Goal: Browse casually: Explore the website without a specific task or goal

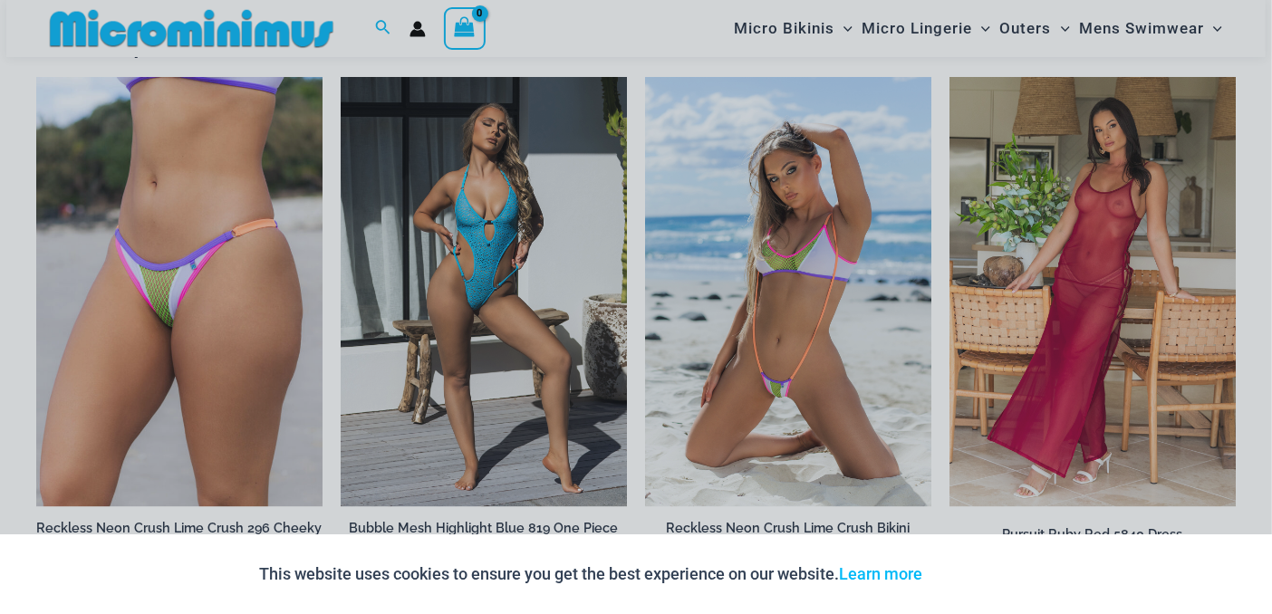
scroll to position [2309, 0]
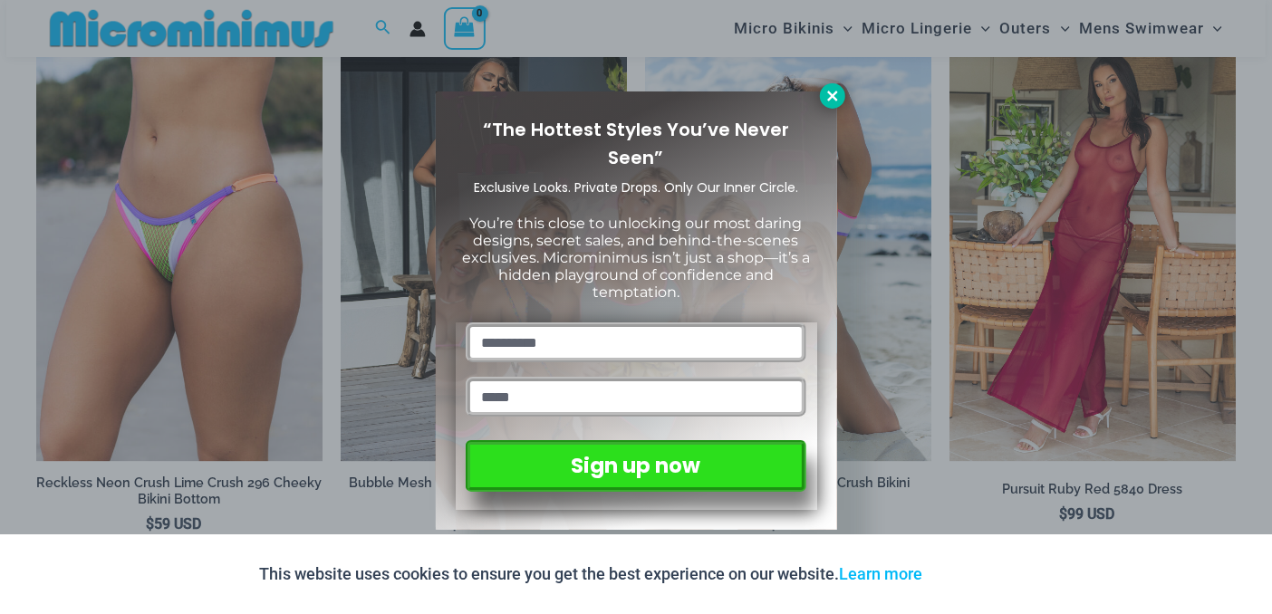
click at [825, 88] on icon at bounding box center [833, 96] width 16 height 16
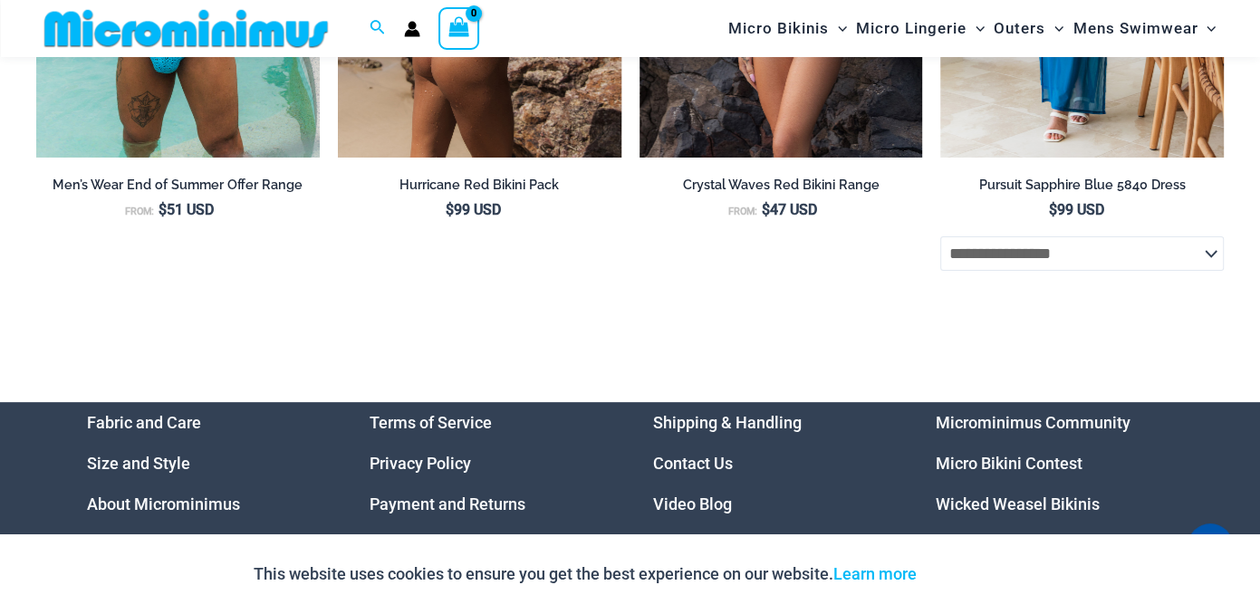
scroll to position [5212, 0]
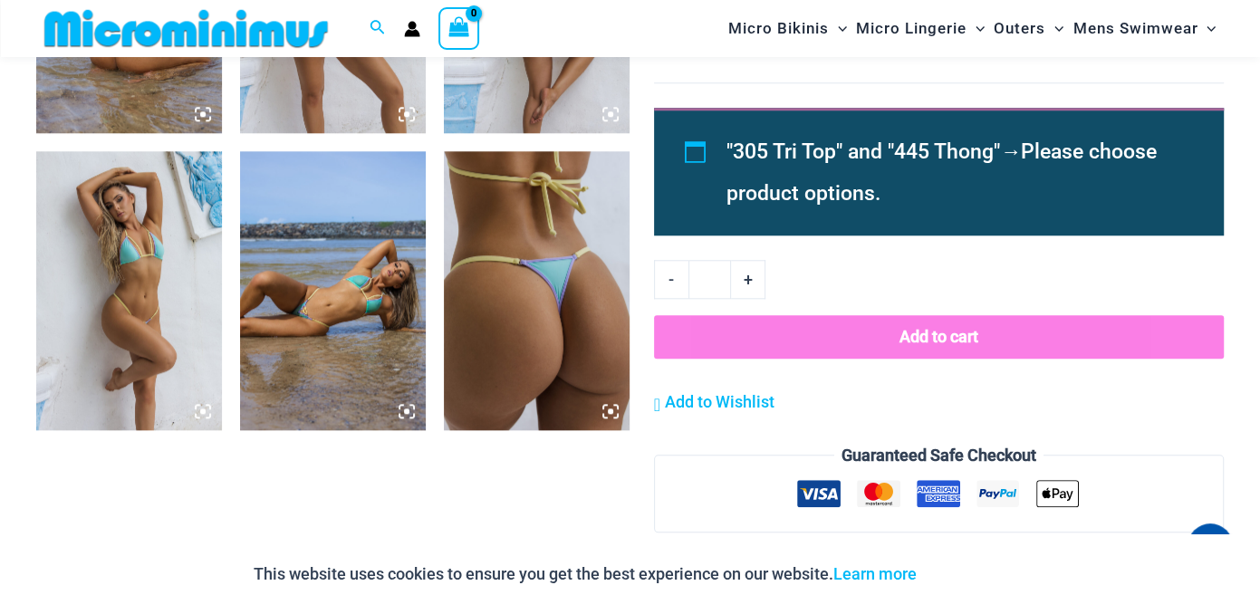
scroll to position [972, 0]
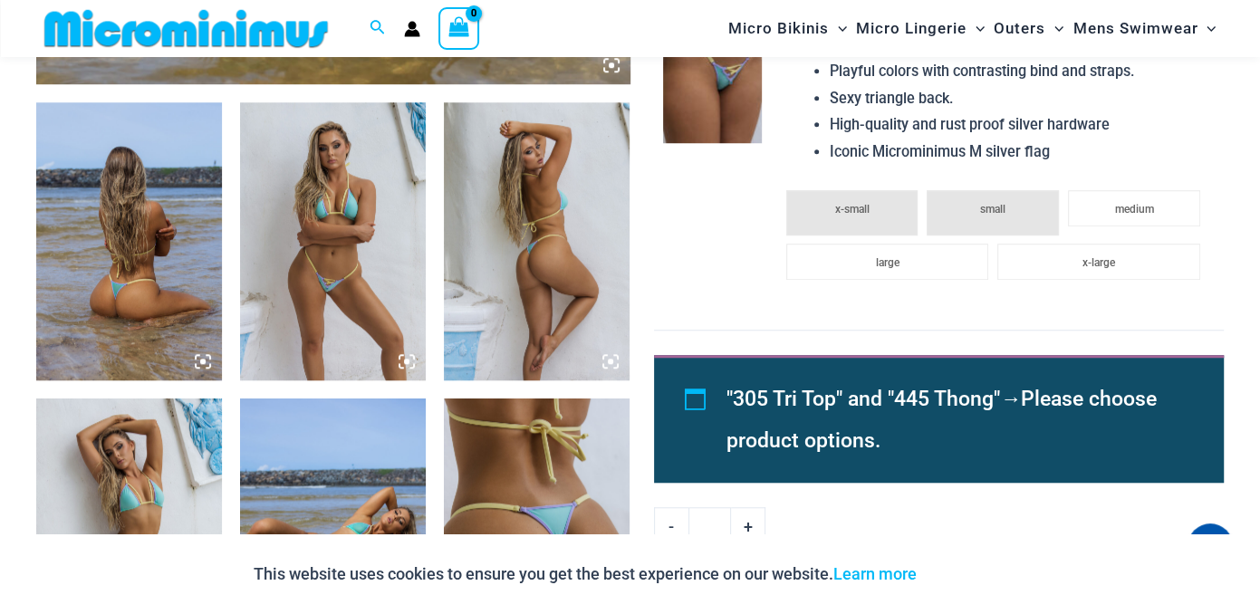
click at [375, 227] on img at bounding box center [333, 241] width 186 height 279
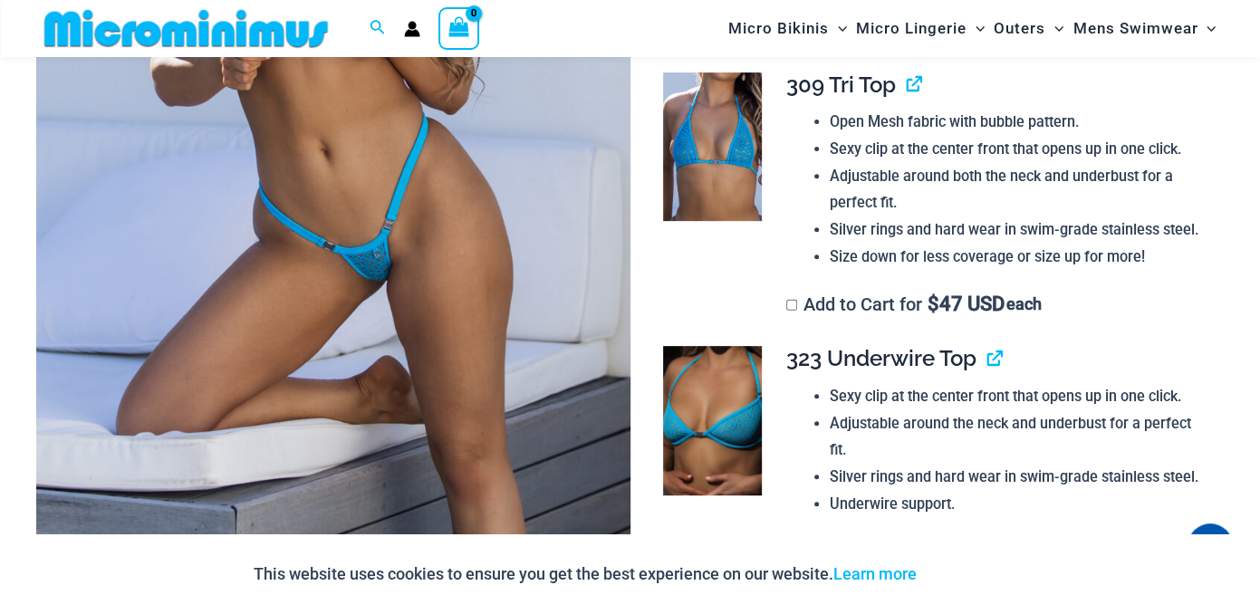
scroll to position [477, 0]
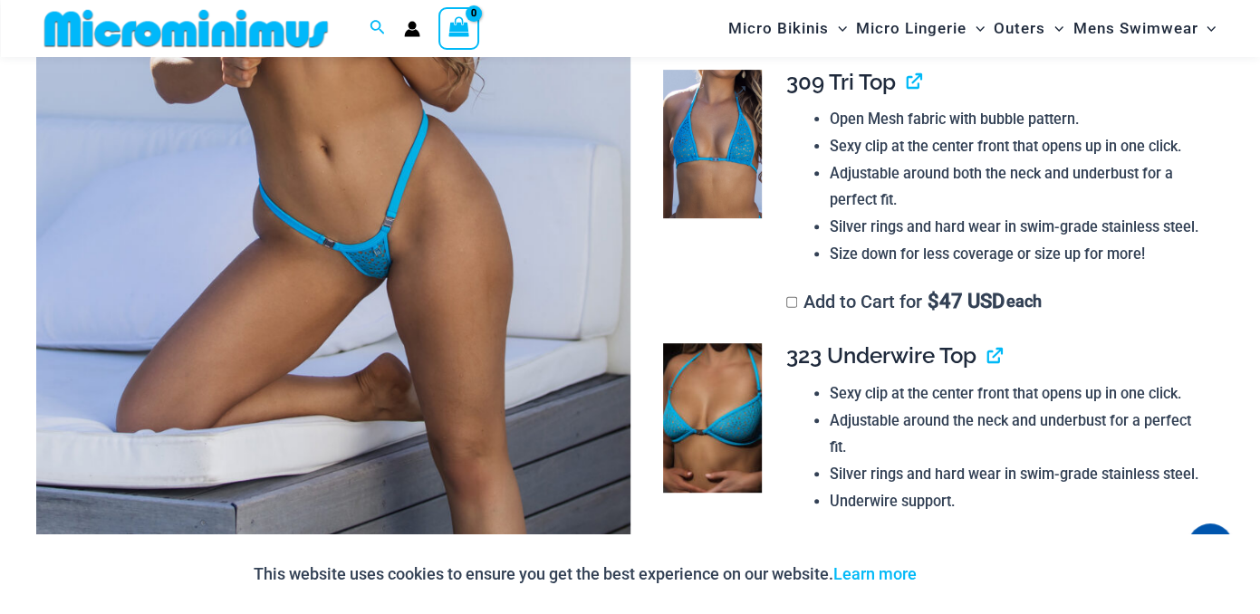
click at [717, 182] on img at bounding box center [713, 144] width 100 height 149
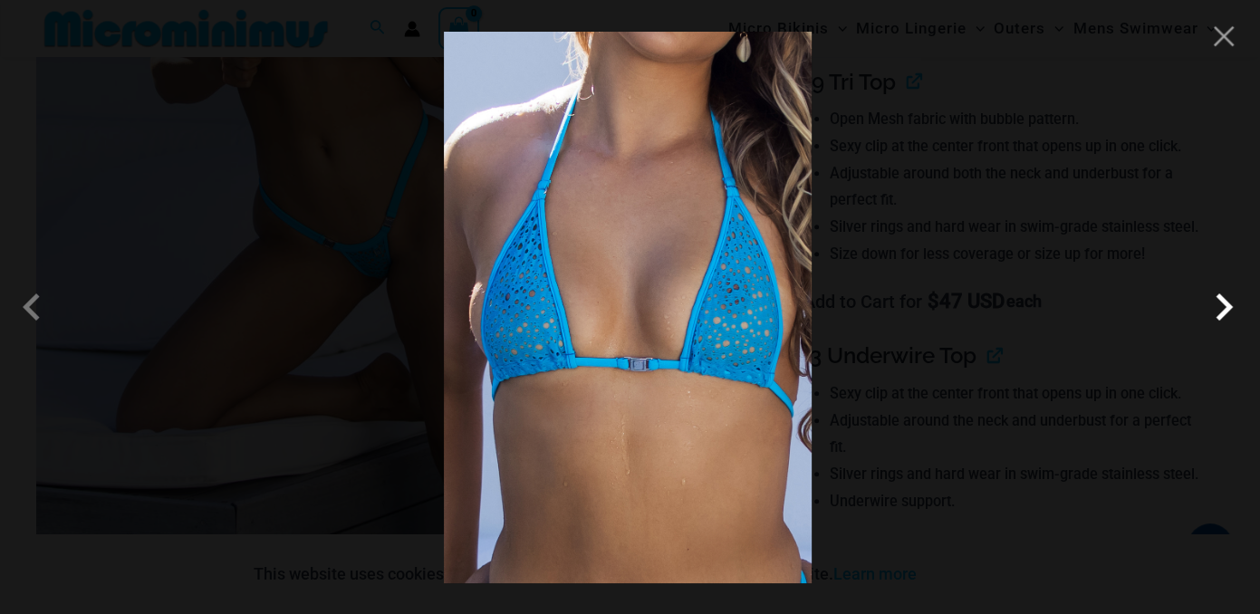
click at [1225, 304] on span at bounding box center [1224, 307] width 54 height 54
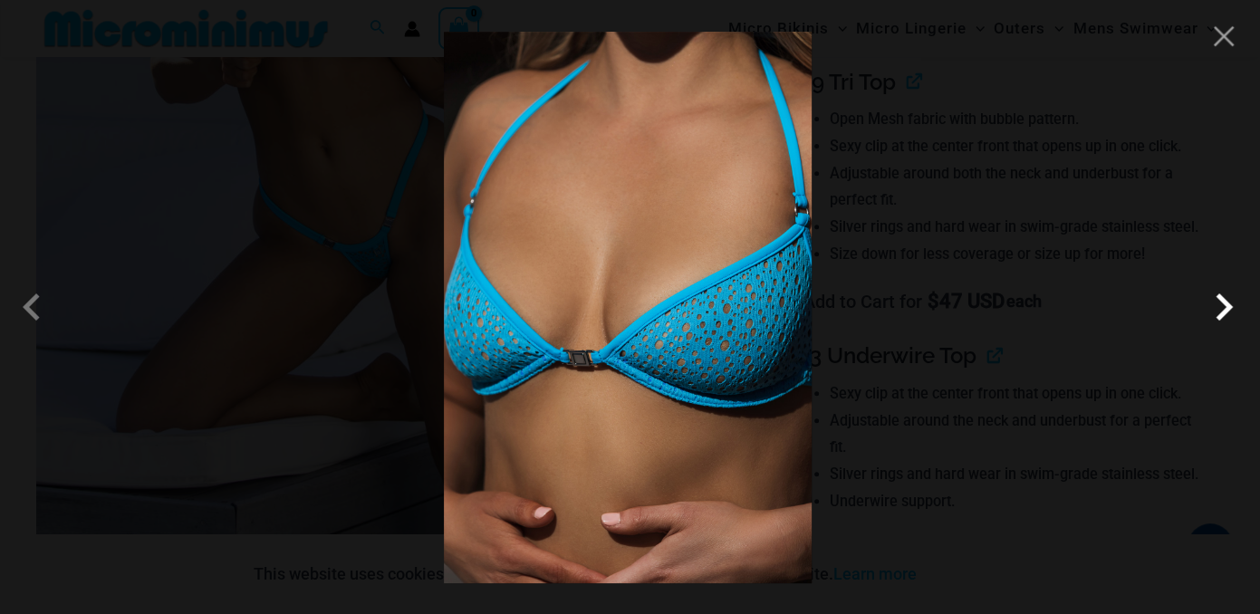
click at [1225, 304] on span at bounding box center [1224, 307] width 54 height 54
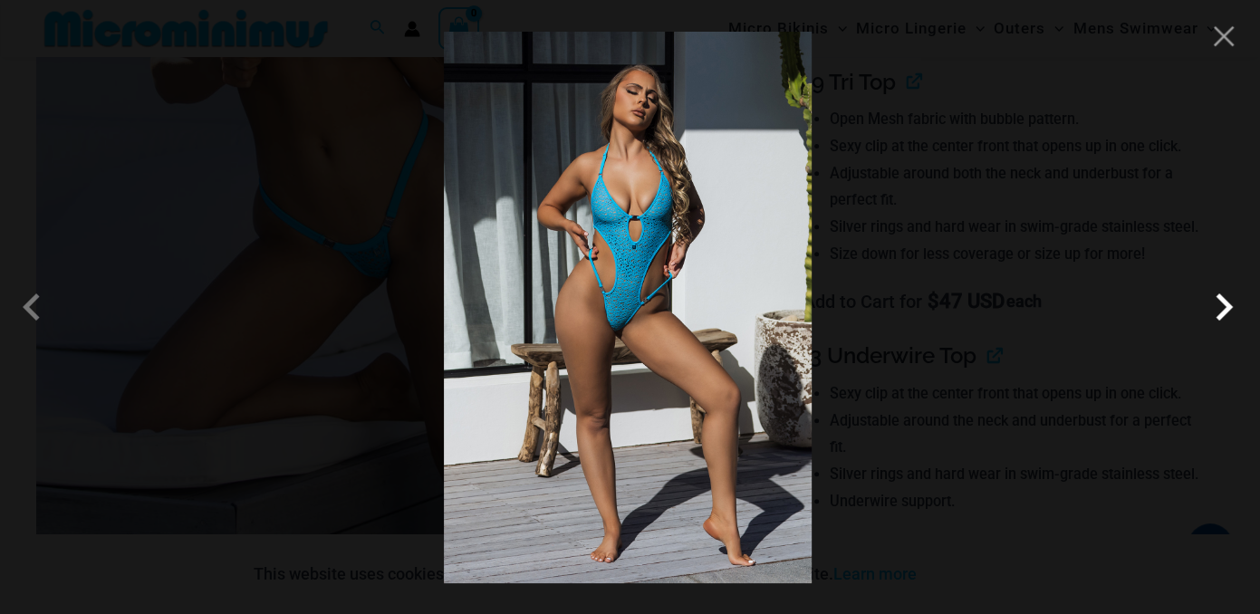
click at [1225, 304] on span at bounding box center [1224, 307] width 54 height 54
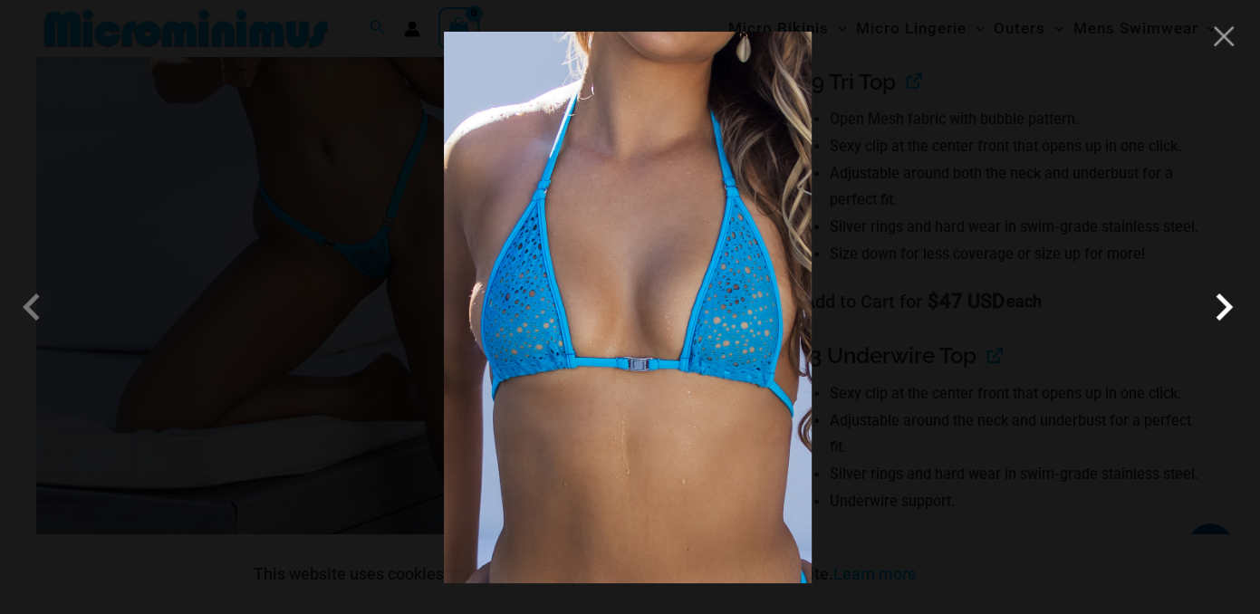
click at [1225, 304] on span at bounding box center [1224, 307] width 54 height 54
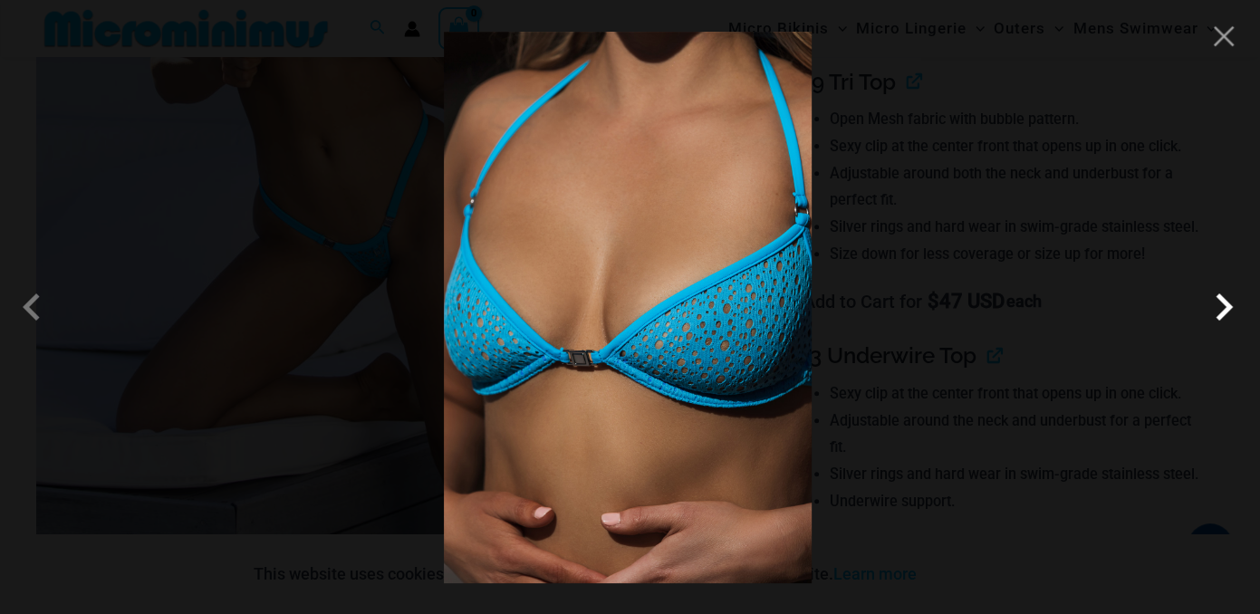
click at [1225, 304] on span at bounding box center [1224, 307] width 54 height 54
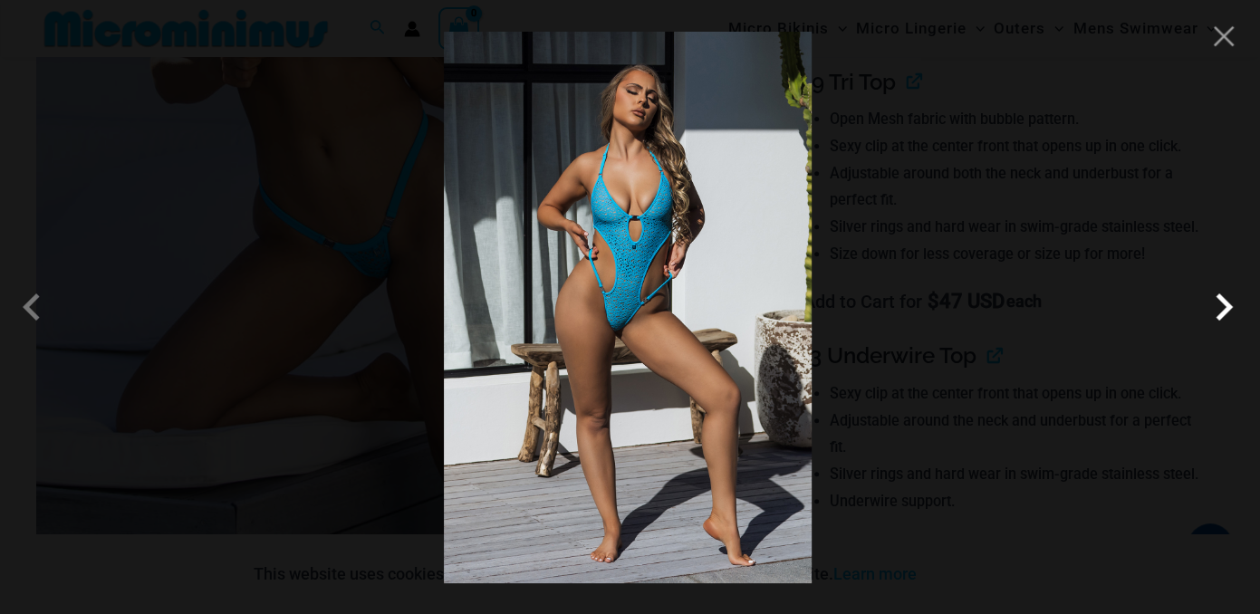
click at [1225, 304] on span at bounding box center [1224, 307] width 54 height 54
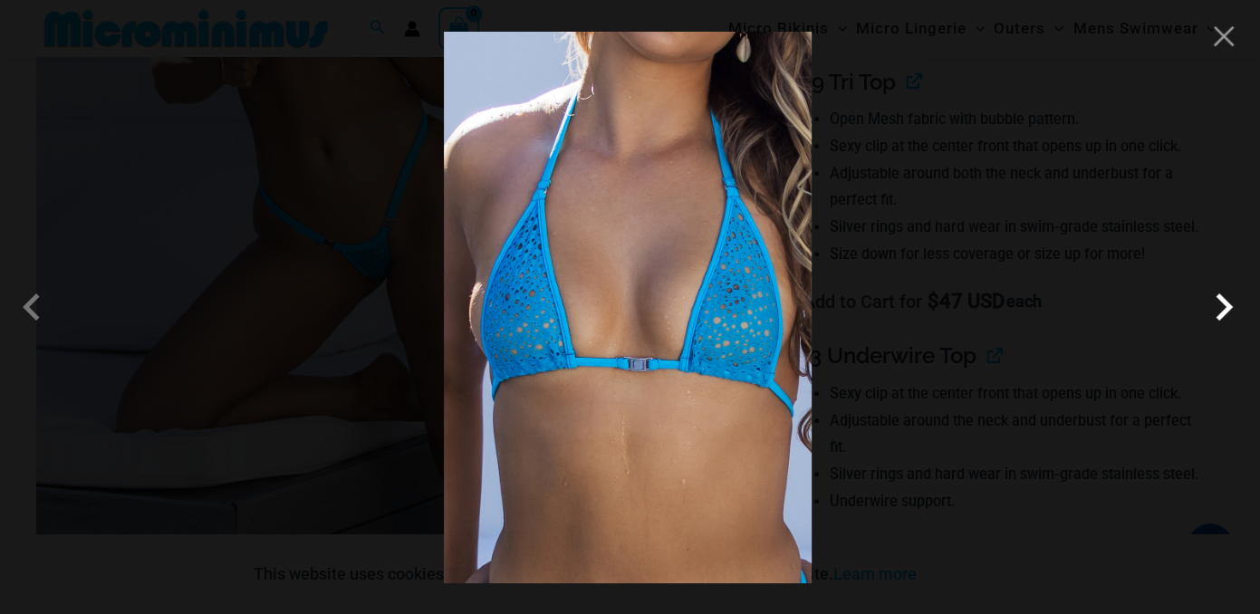
click at [1225, 304] on span at bounding box center [1224, 307] width 54 height 54
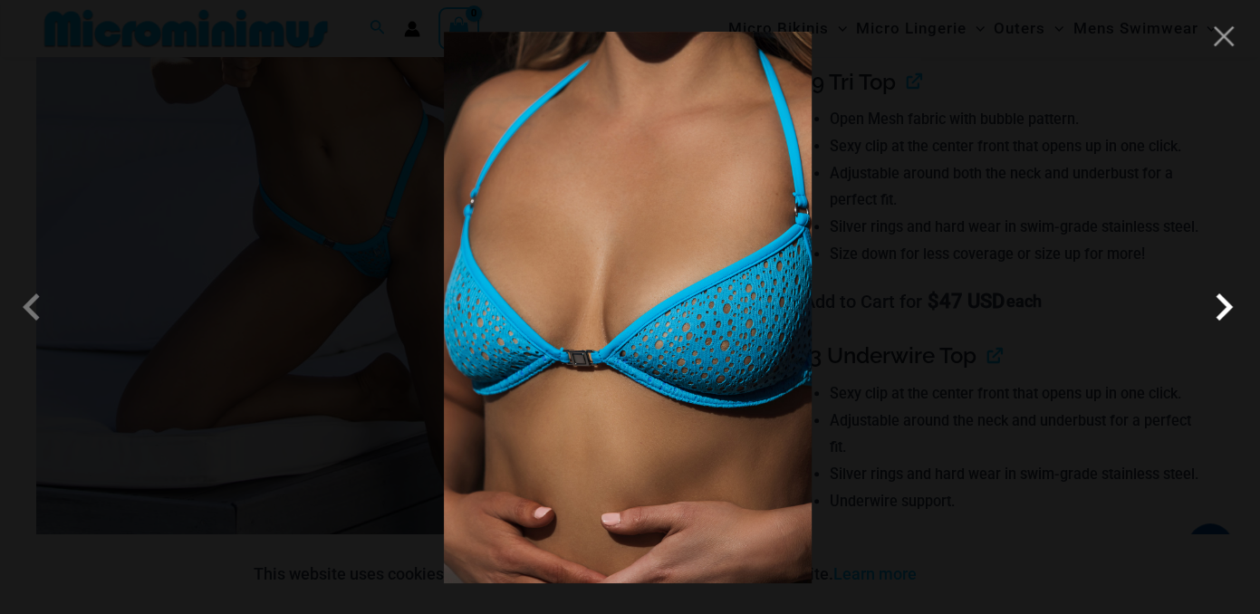
click at [1225, 304] on span at bounding box center [1224, 307] width 54 height 54
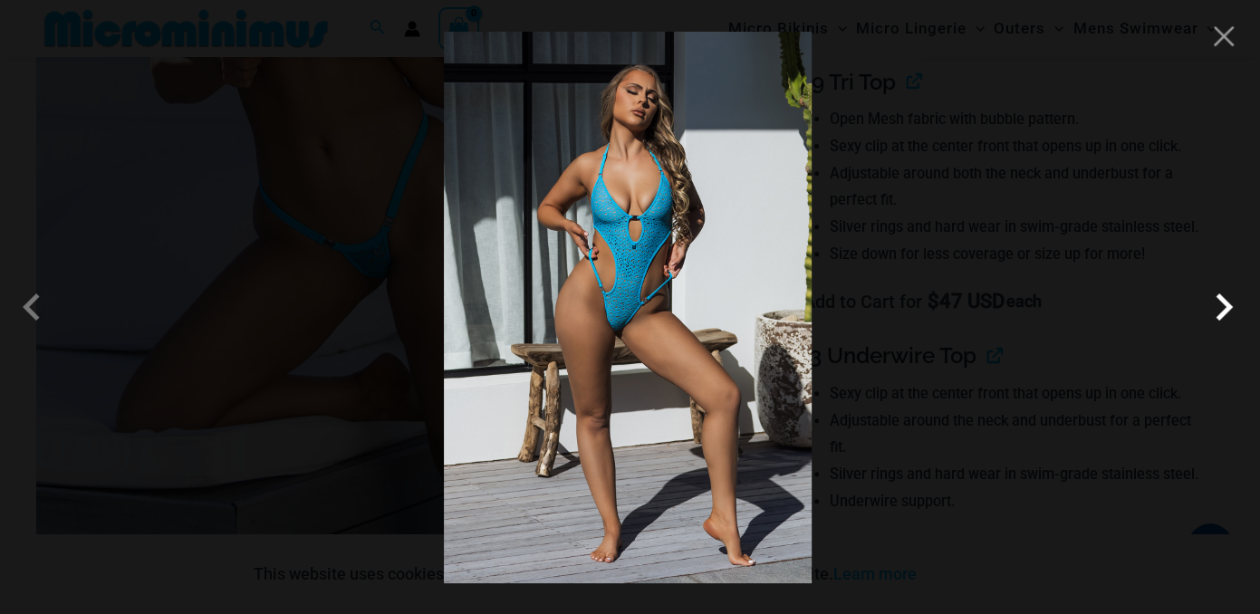
click at [1225, 304] on span at bounding box center [1224, 307] width 54 height 54
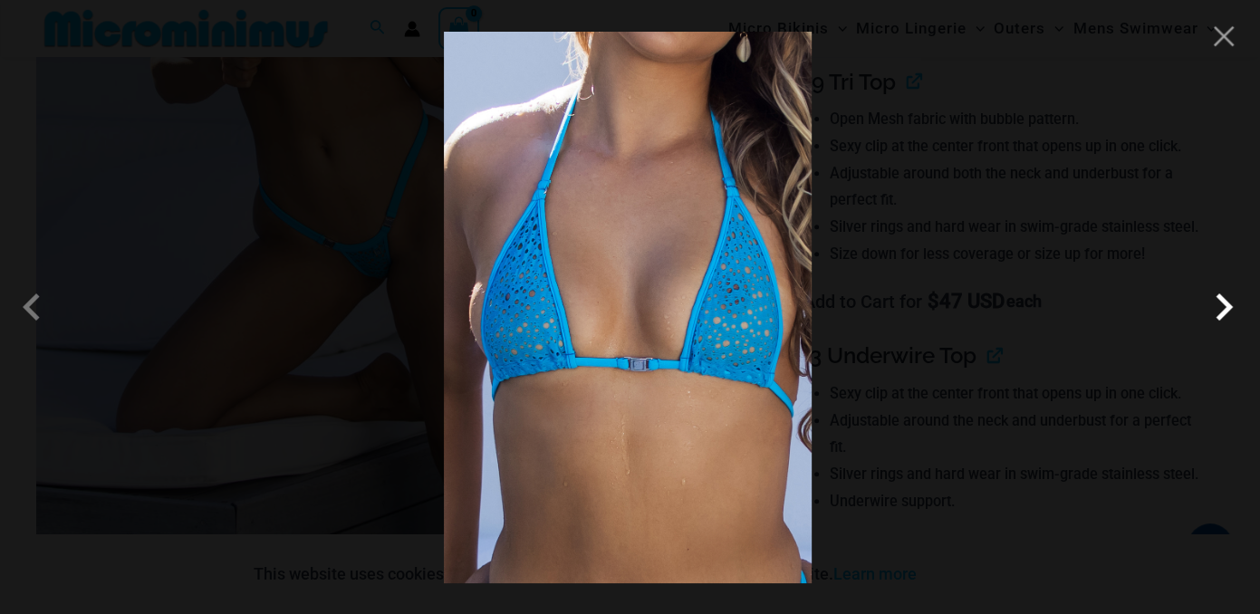
click at [1225, 304] on span at bounding box center [1224, 307] width 54 height 54
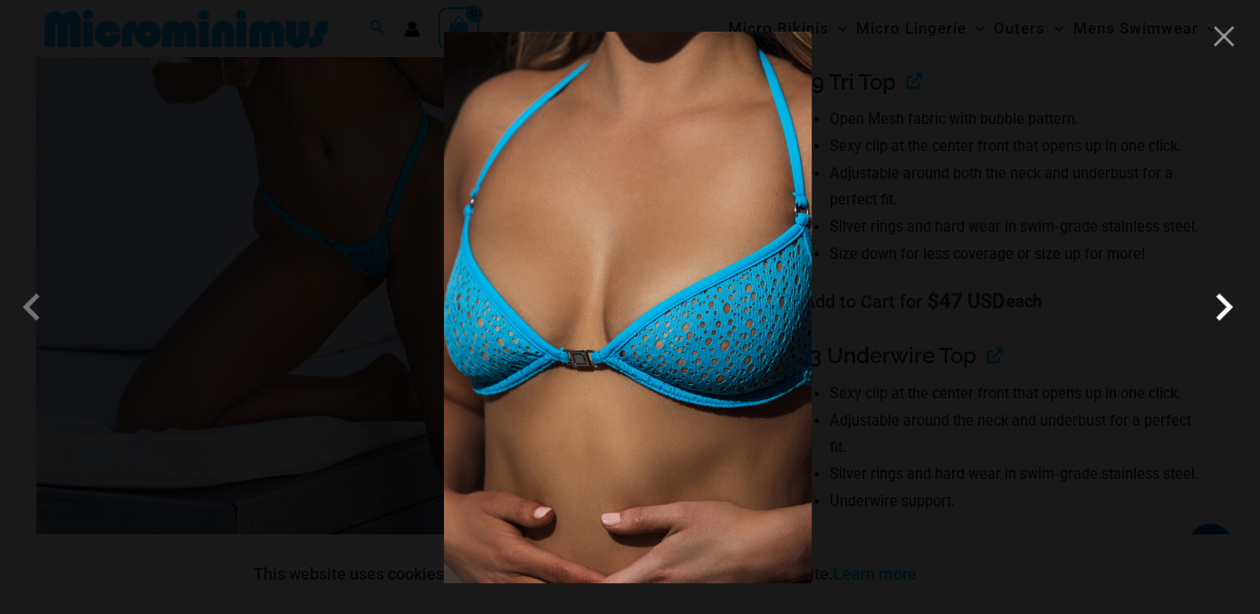
click at [1225, 304] on span at bounding box center [1224, 307] width 54 height 54
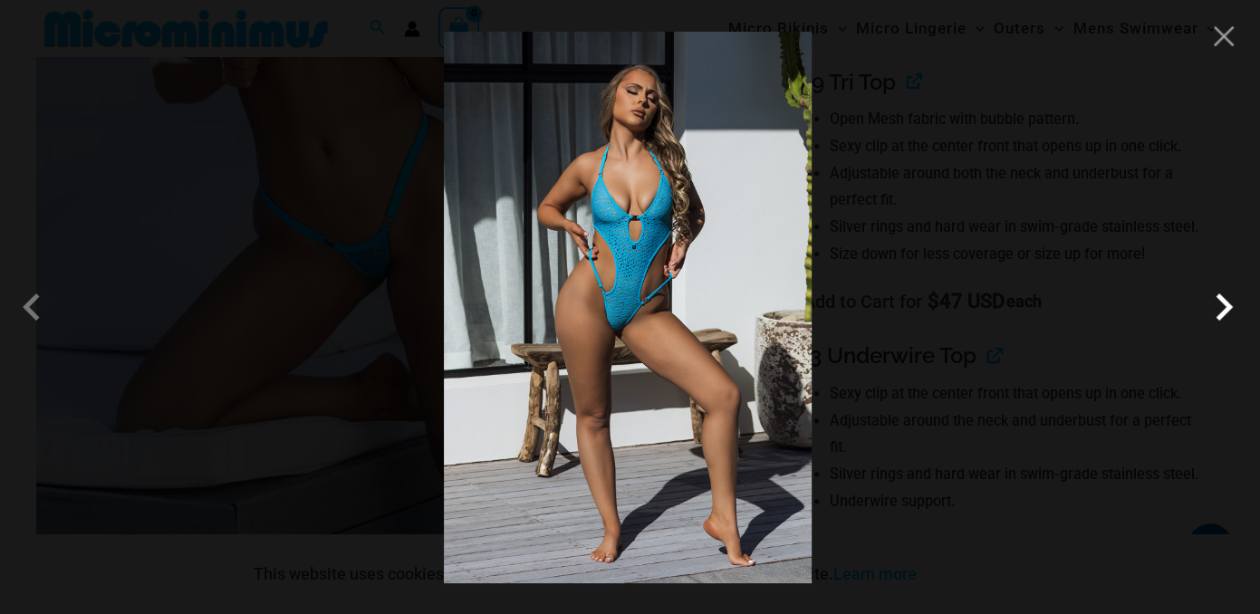
click at [1225, 304] on span at bounding box center [1224, 307] width 54 height 54
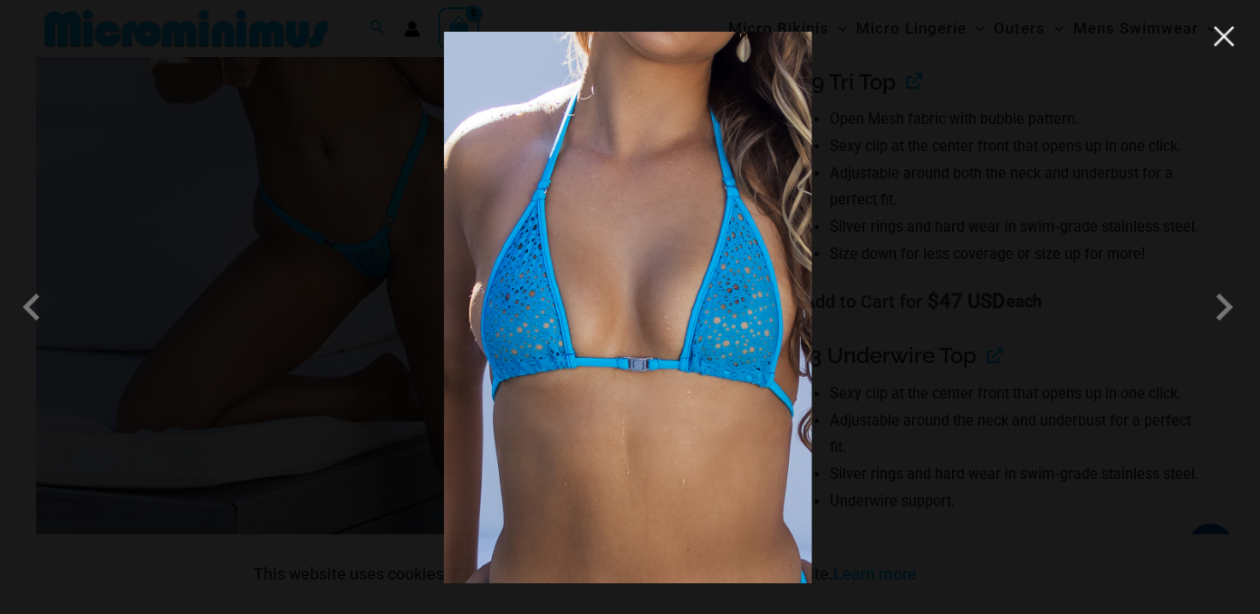
click at [1222, 44] on button "Close" at bounding box center [1223, 36] width 27 height 27
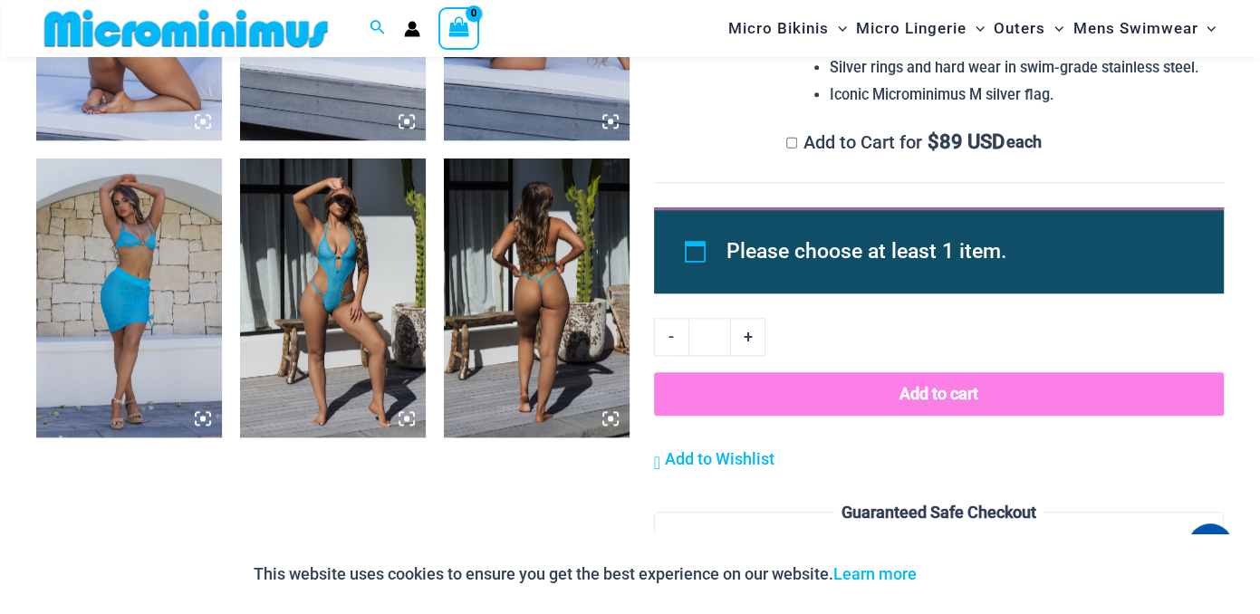
scroll to position [972, 0]
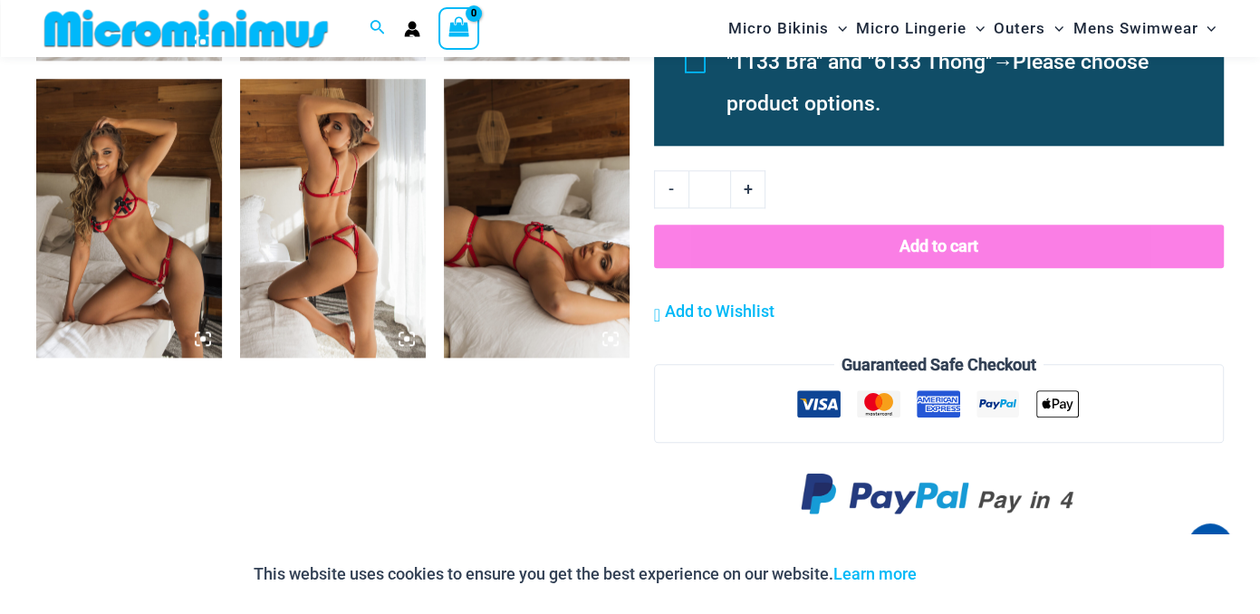
scroll to position [1301, 0]
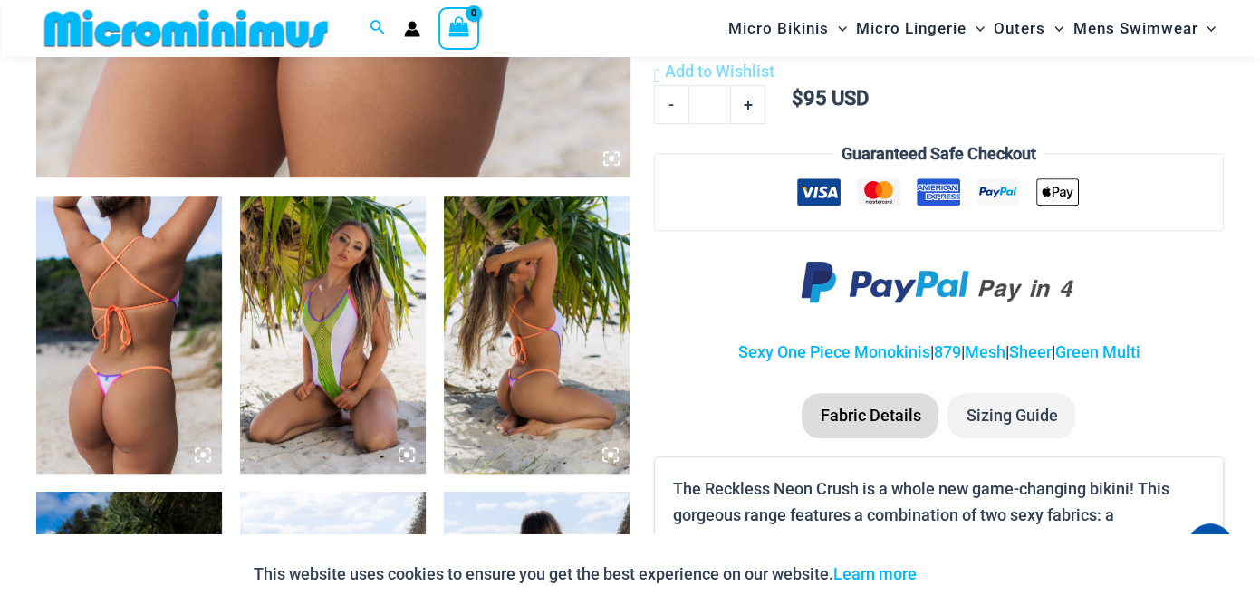
scroll to position [971, 0]
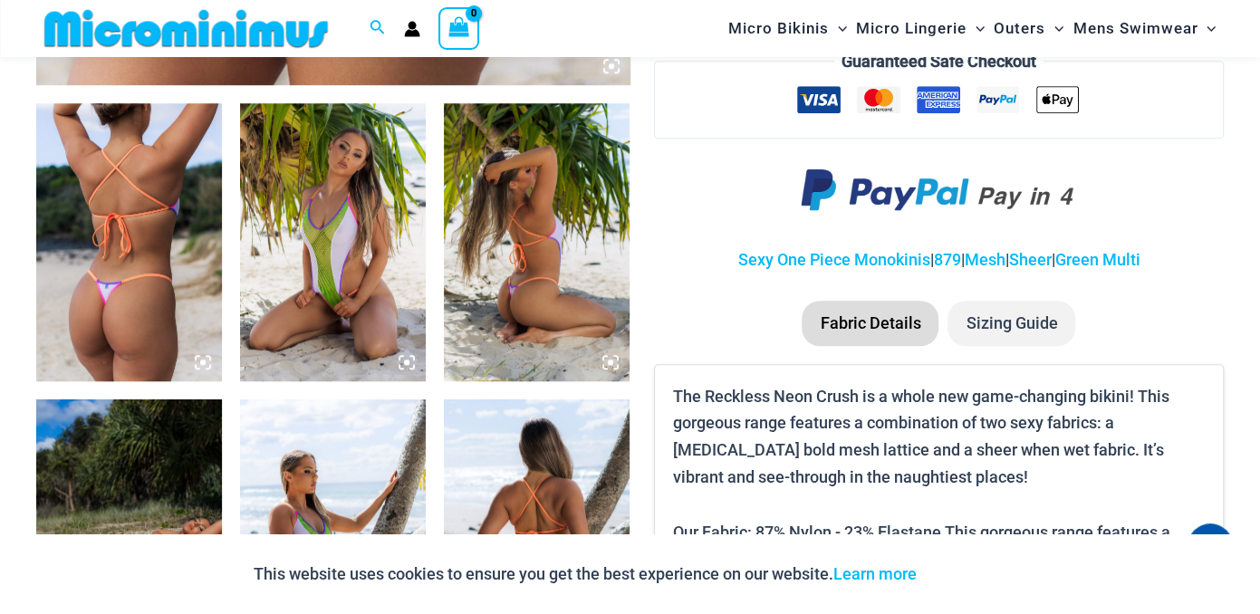
click at [43, 203] on img at bounding box center [129, 242] width 186 height 279
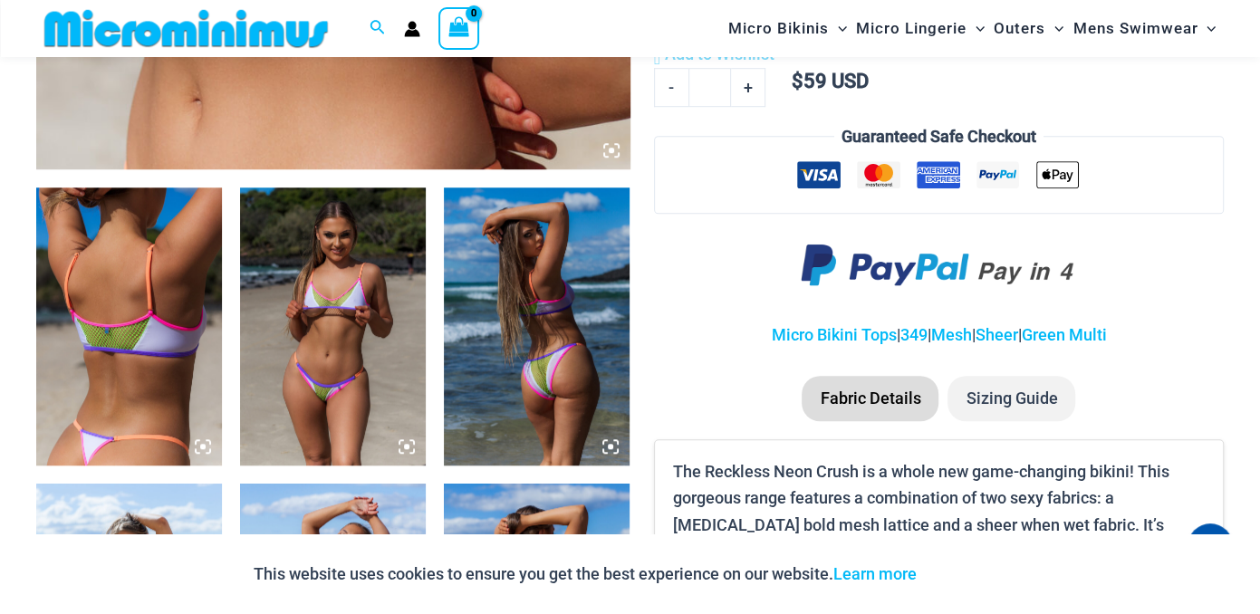
scroll to position [890, 0]
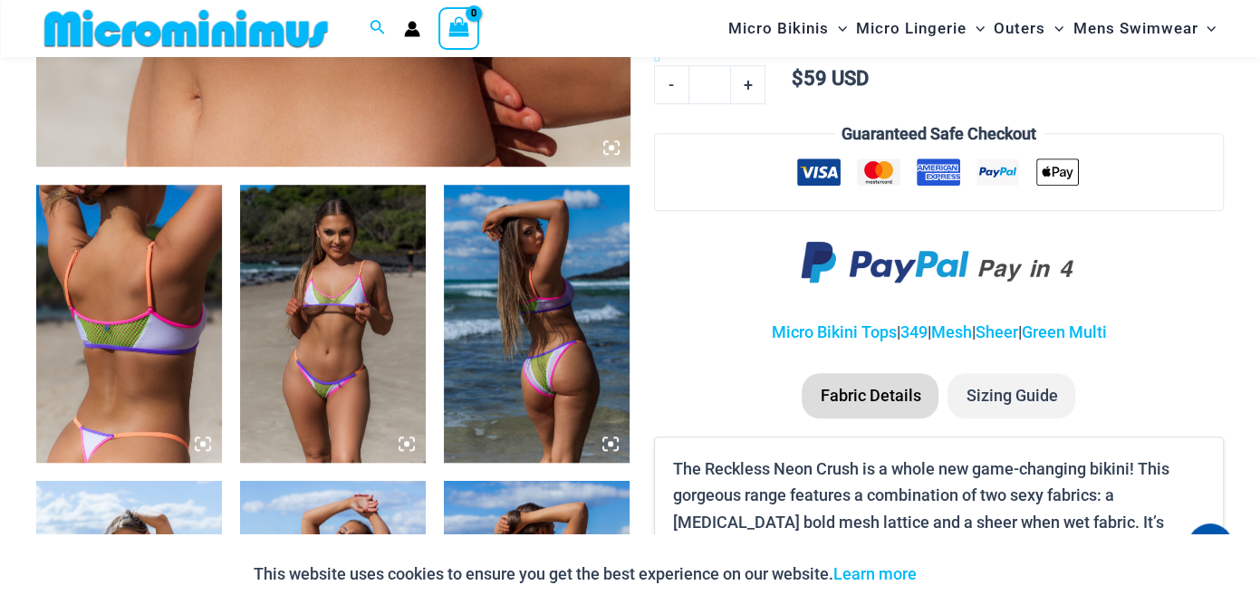
click at [137, 339] on img at bounding box center [129, 324] width 186 height 279
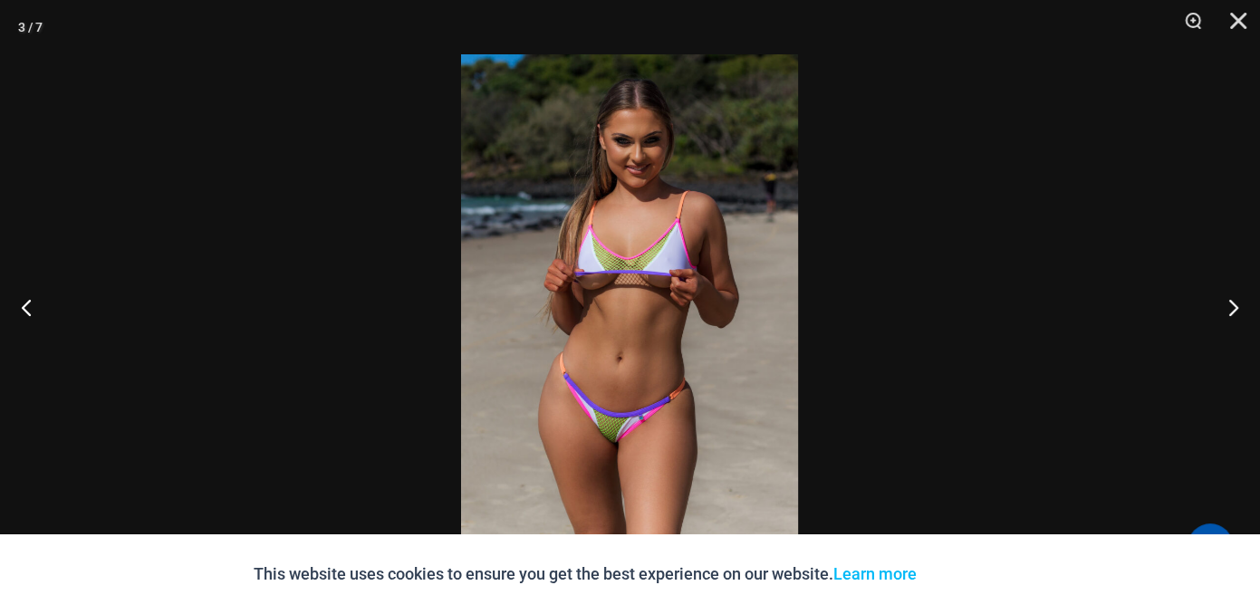
click at [638, 293] on img at bounding box center [629, 307] width 337 height 506
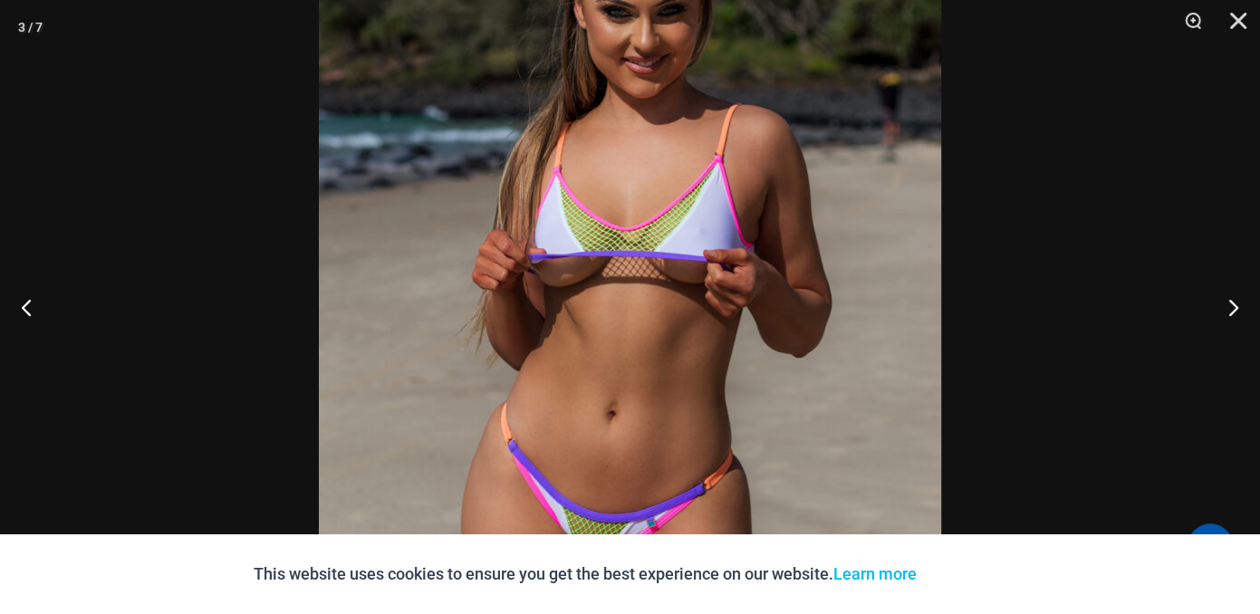
click at [757, 313] on img at bounding box center [630, 318] width 622 height 933
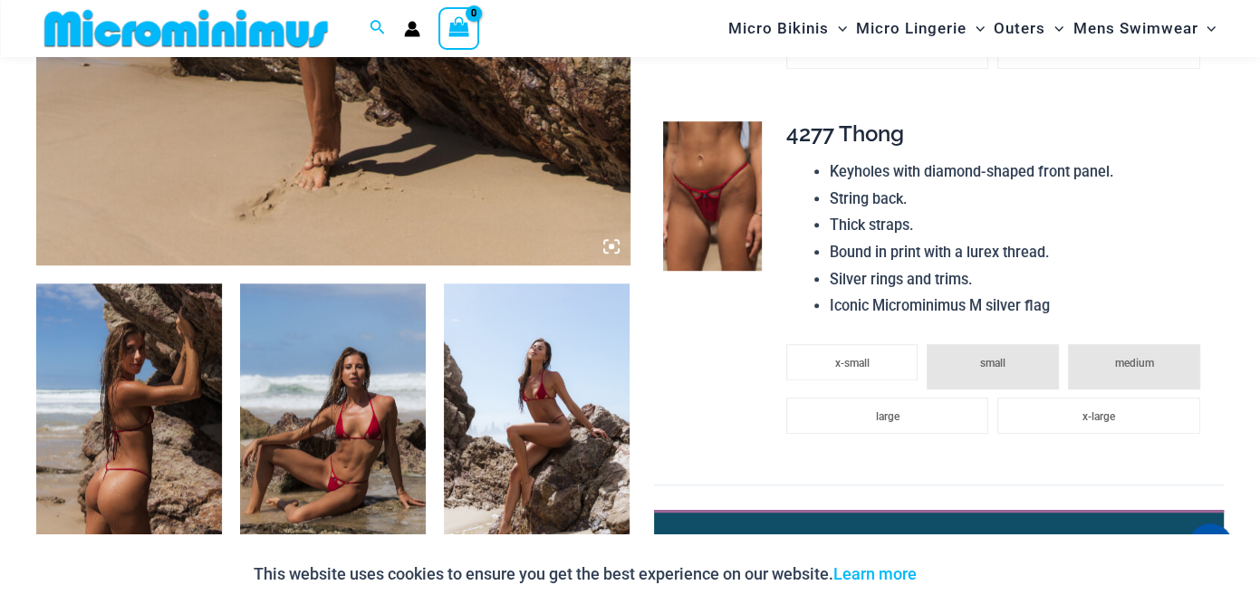
scroll to position [890, 0]
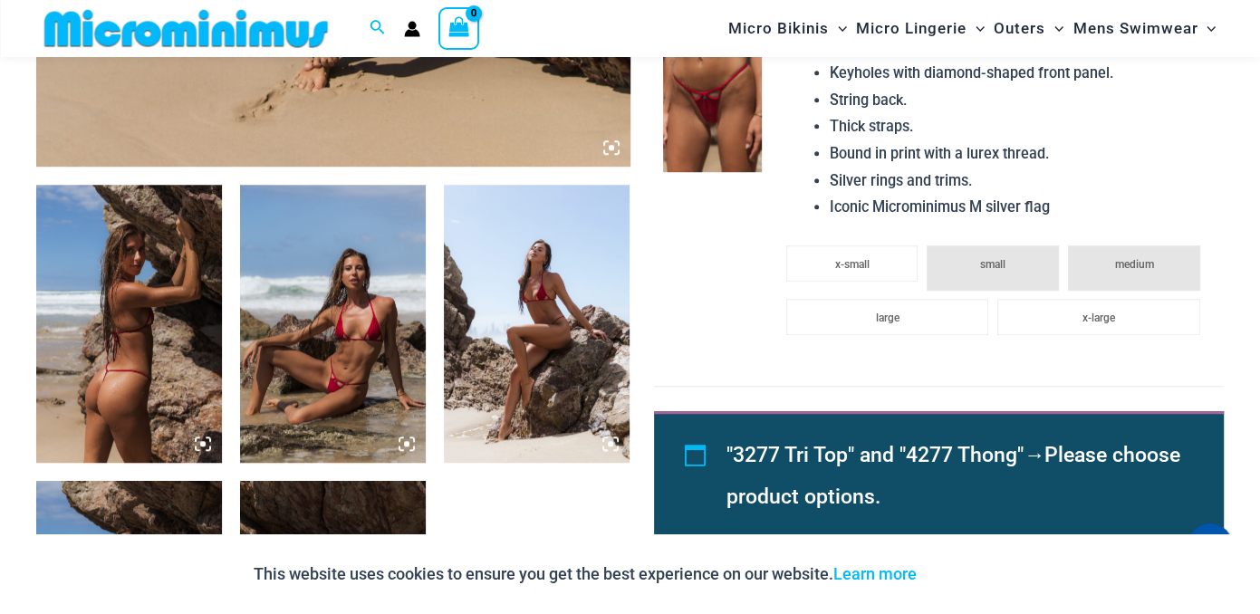
click at [338, 333] on img at bounding box center [333, 324] width 186 height 279
